Goal: Find specific page/section: Find specific page/section

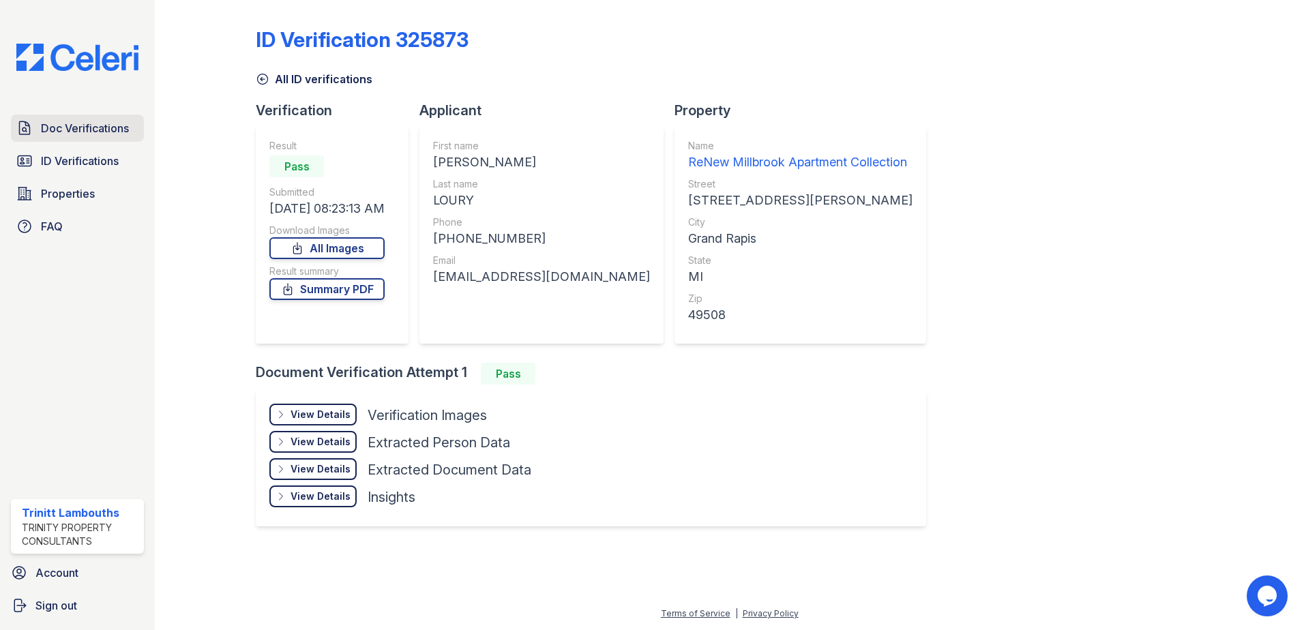
click at [97, 134] on span "Doc Verifications" at bounding box center [85, 128] width 88 height 16
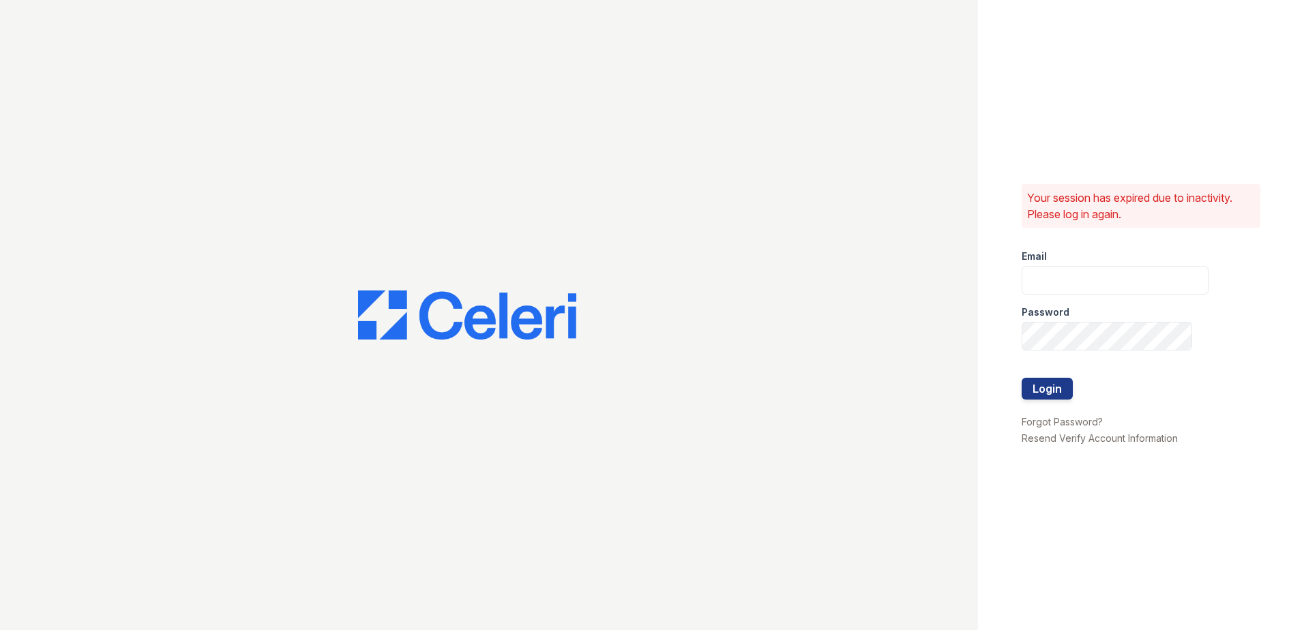
type input "[EMAIL_ADDRESS][DOMAIN_NAME]"
click at [1060, 389] on button "Login" at bounding box center [1047, 389] width 51 height 22
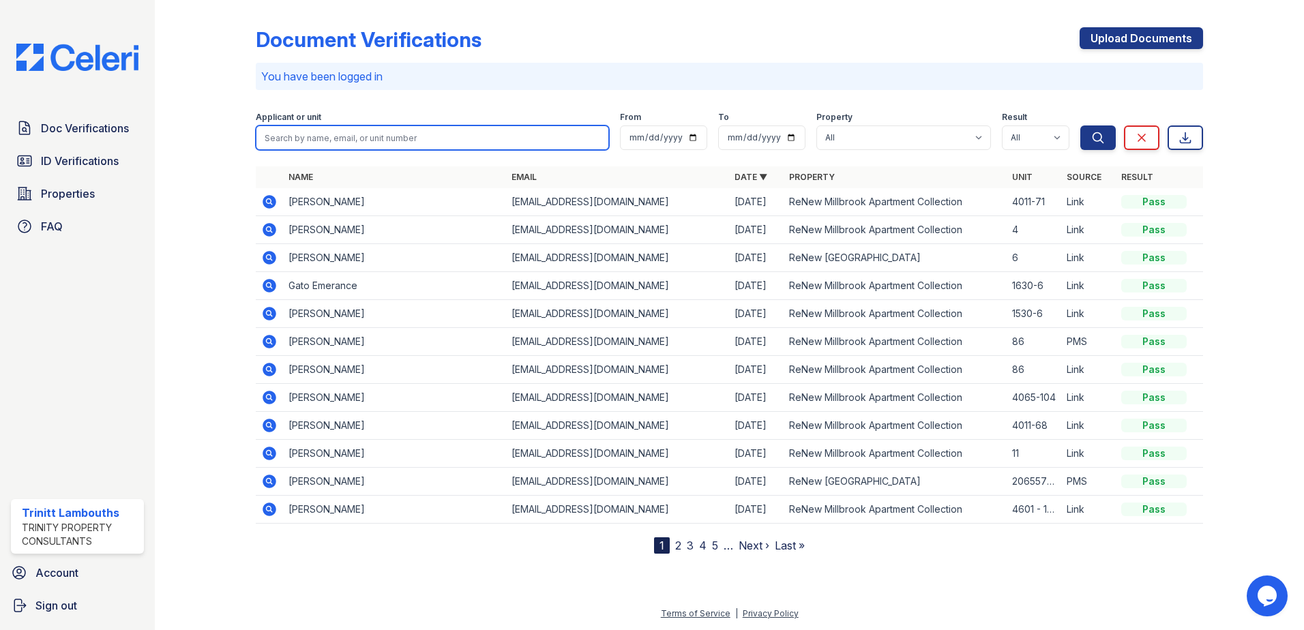
click at [364, 141] on input "search" at bounding box center [432, 137] width 353 height 25
type input "[PERSON_NAME]"
click at [1080, 125] on button "Search" at bounding box center [1097, 137] width 35 height 25
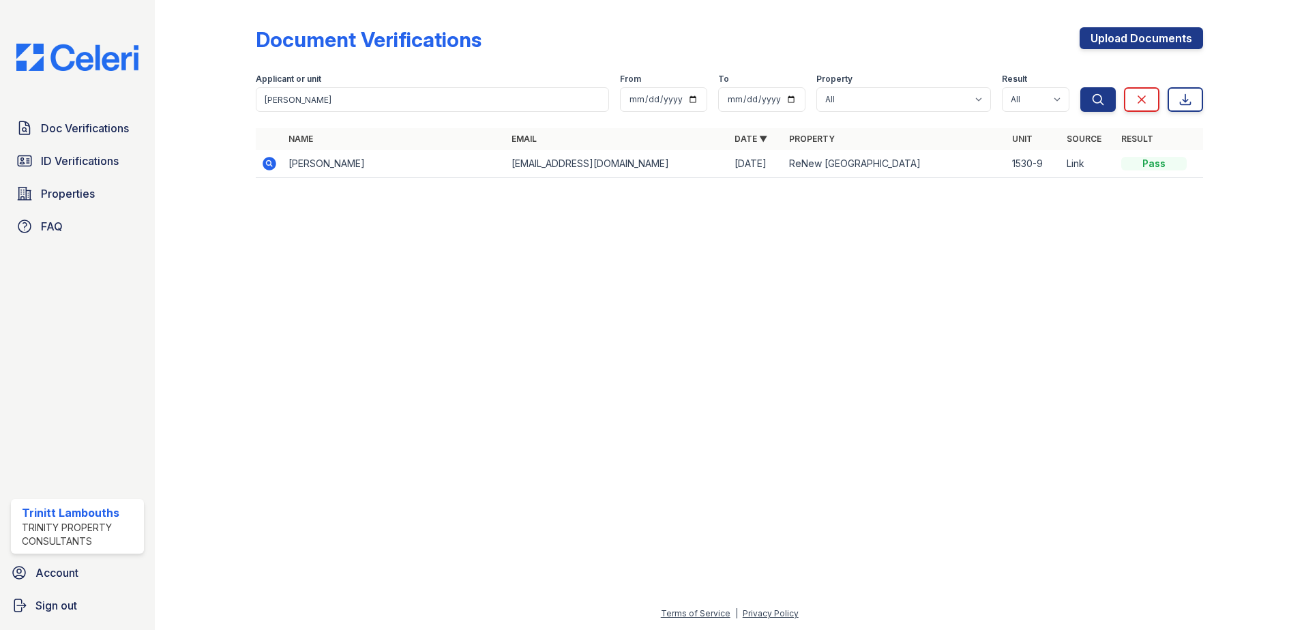
click at [266, 162] on icon at bounding box center [270, 164] width 14 height 14
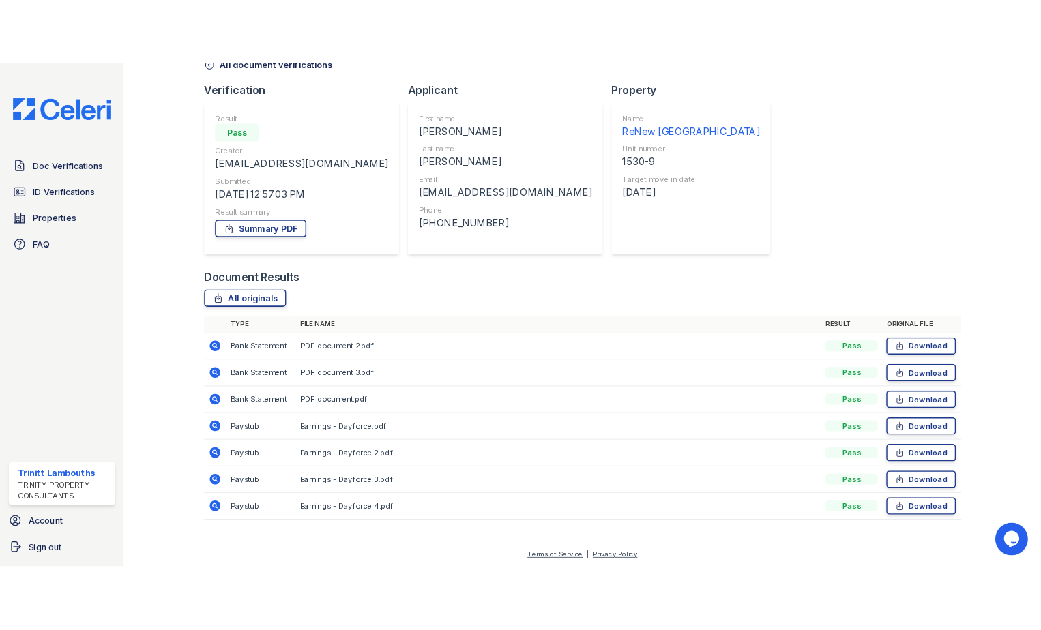
scroll to position [78, 0]
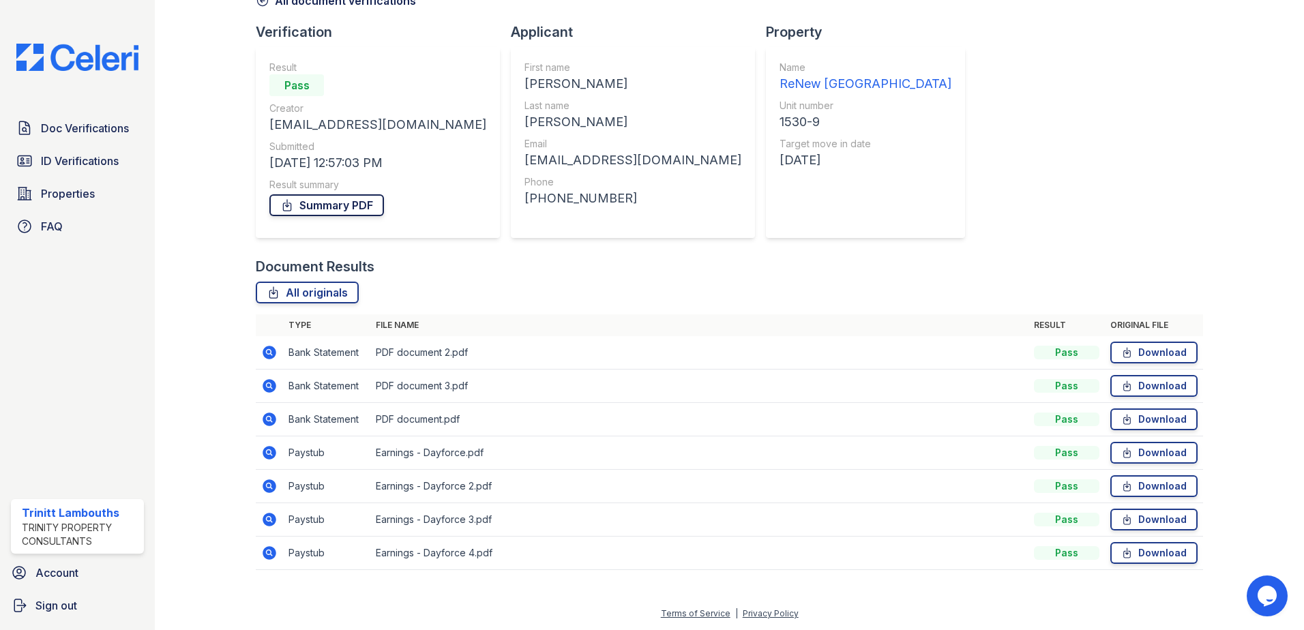
click at [346, 204] on link "Summary PDF" at bounding box center [326, 205] width 115 height 22
